Goal: Navigation & Orientation: Find specific page/section

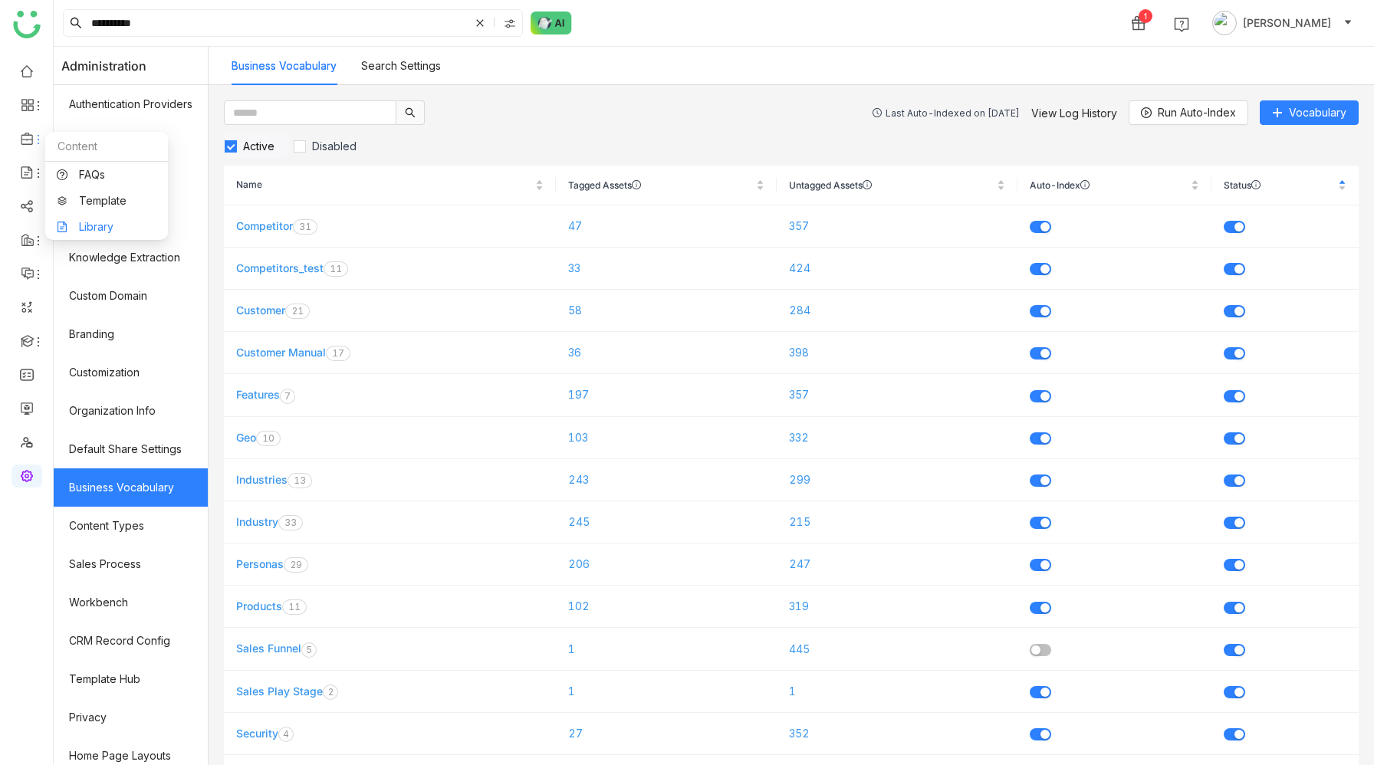
click at [112, 222] on link "Library" at bounding box center [107, 227] width 100 height 11
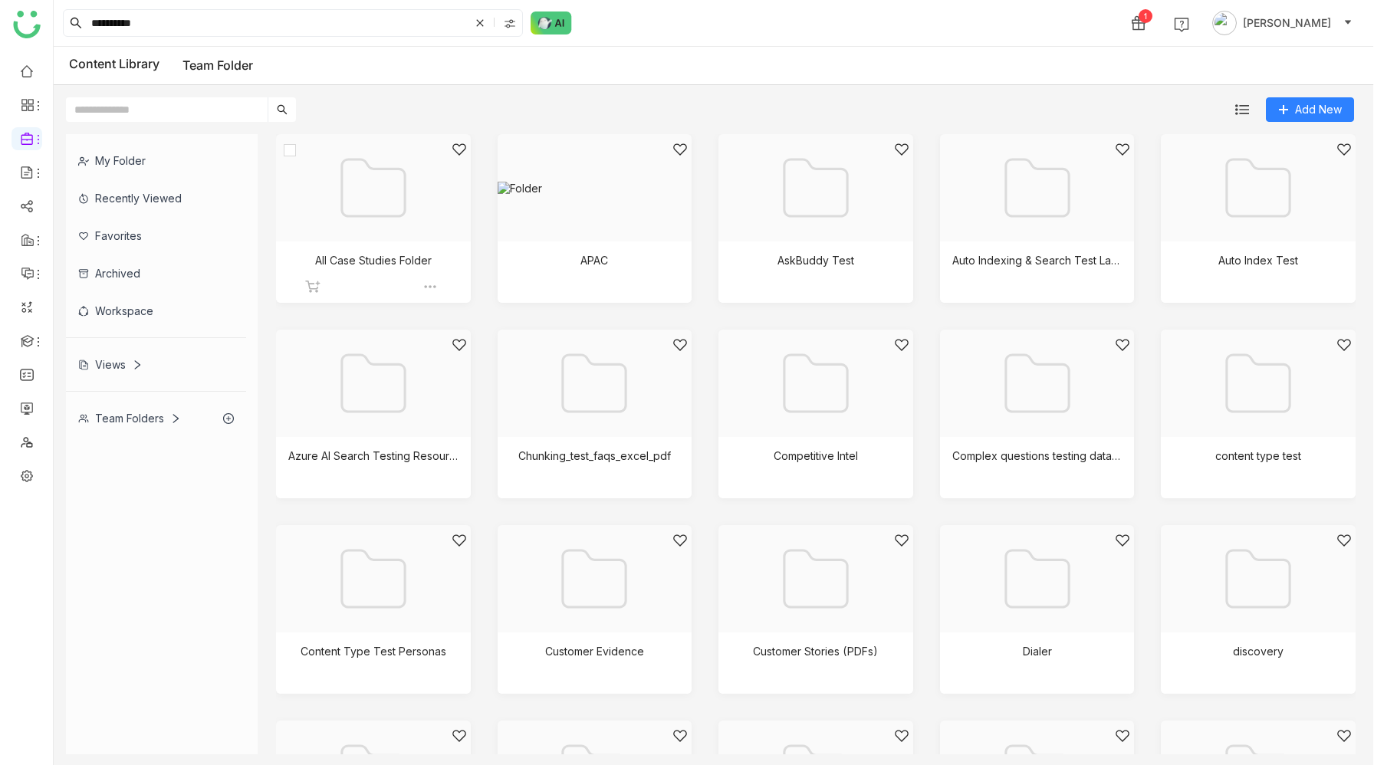
click at [377, 209] on div at bounding box center [368, 207] width 169 height 130
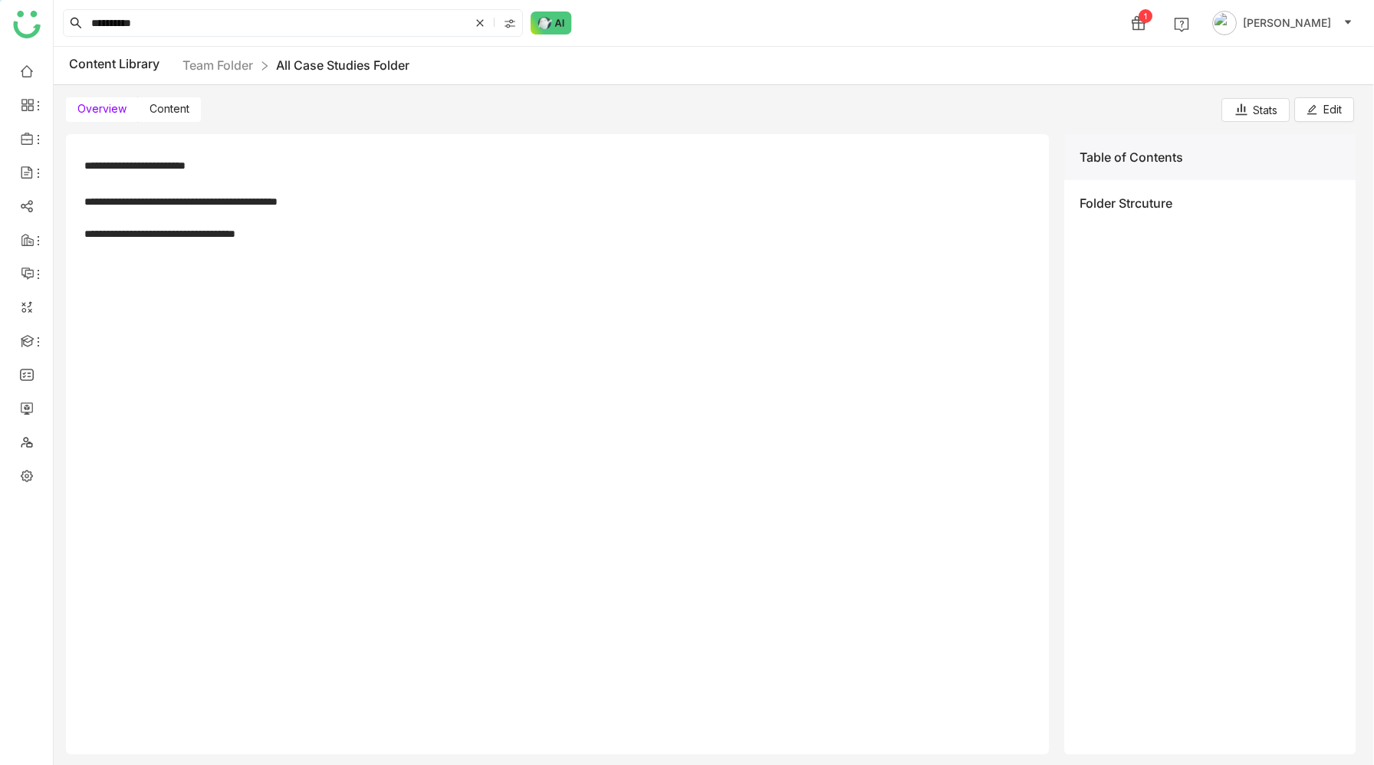
click at [163, 108] on span "Content" at bounding box center [170, 108] width 40 height 13
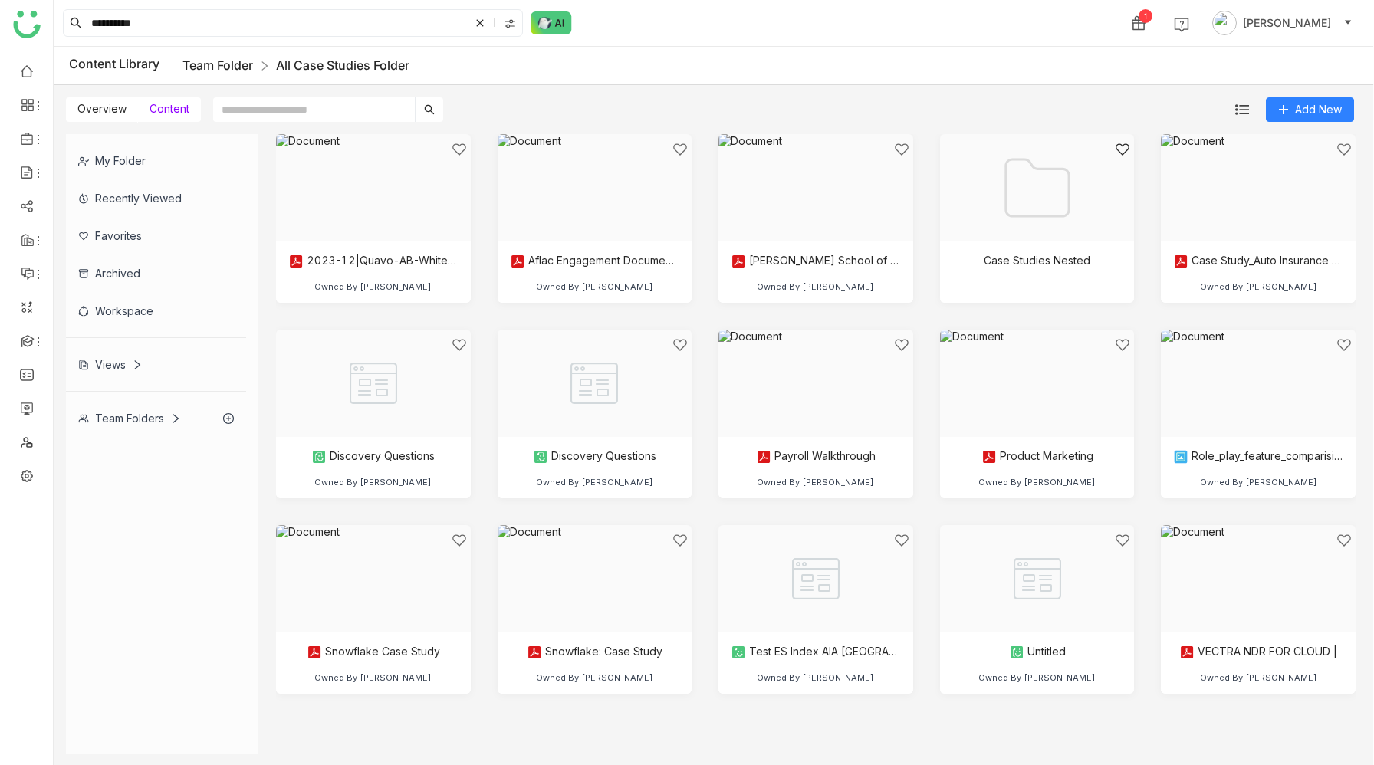
click at [221, 67] on link "Team Folder" at bounding box center [218, 65] width 71 height 15
